Goal: Share content: Share content

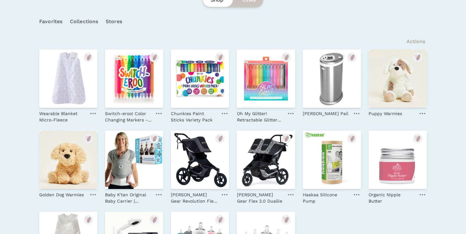
scroll to position [127, 0]
click at [155, 57] on ellipse "submit" at bounding box center [155, 57] width 6 height 7
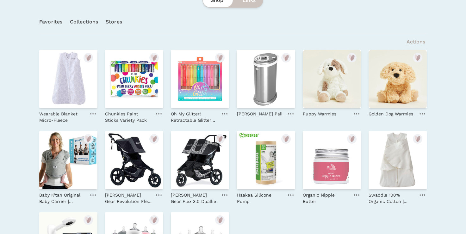
click at [155, 57] on ellipse "submit" at bounding box center [155, 57] width 6 height 7
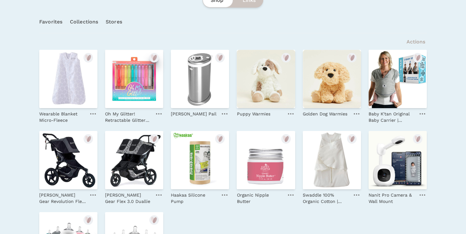
click at [157, 58] on icon "submit" at bounding box center [154, 58] width 8 height 8
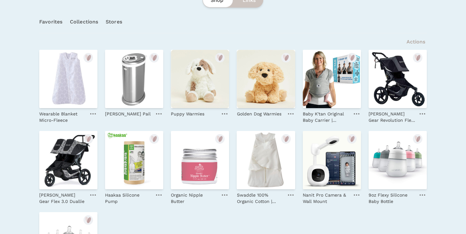
click at [89, 24] on link "Collections" at bounding box center [84, 22] width 28 height 22
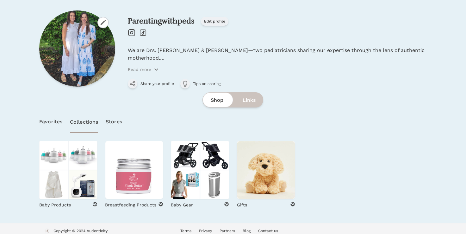
scroll to position [32, 0]
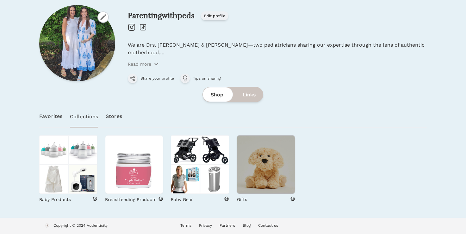
click at [263, 145] on img at bounding box center [266, 164] width 58 height 58
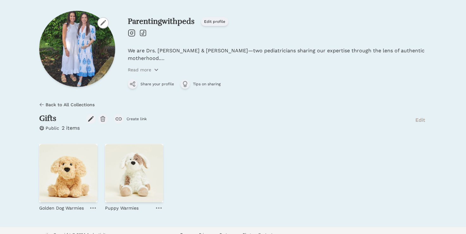
scroll to position [36, 0]
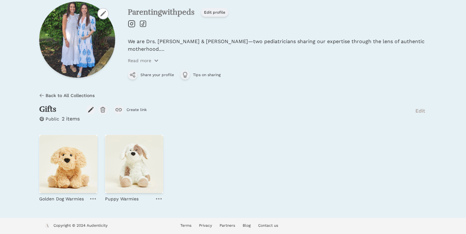
click at [181, 9] on link "Parentingwithpeds" at bounding box center [161, 11] width 67 height 9
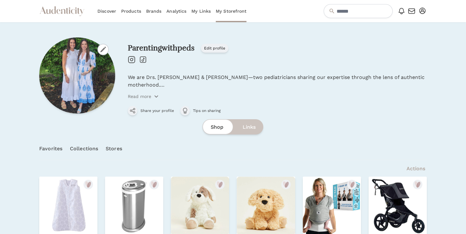
click at [153, 112] on span "Share your profile" at bounding box center [157, 110] width 34 height 5
click at [131, 111] on icon "button" at bounding box center [132, 110] width 6 height 6
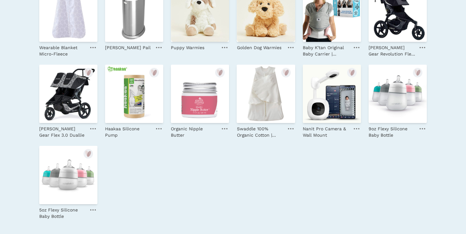
scroll to position [194, 0]
